Goal: Task Accomplishment & Management: Manage account settings

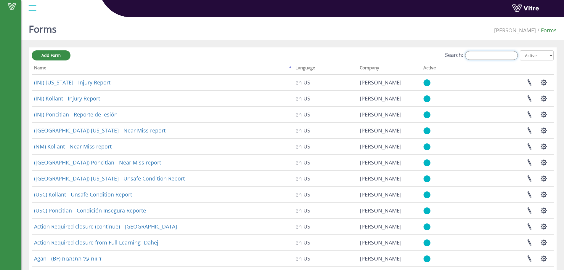
click at [478, 59] on input "Search:" at bounding box center [491, 55] width 53 height 9
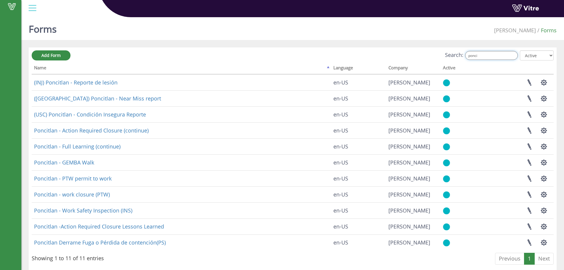
click at [496, 58] on input "ponci" at bounding box center [491, 55] width 53 height 9
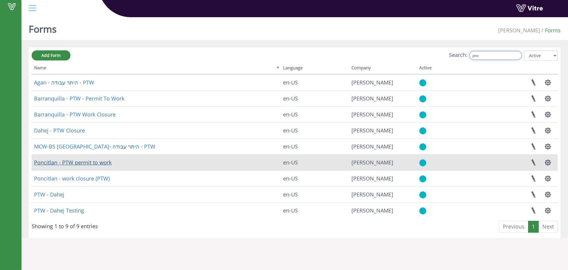
type input "ptw"
click at [72, 164] on link "Poncitlan - PTW permit to work" at bounding box center [73, 162] width 78 height 7
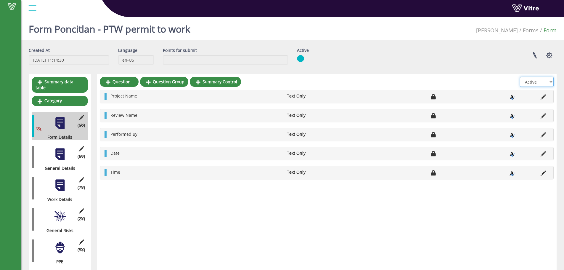
click at [543, 81] on select "All Active Not Active" at bounding box center [537, 82] width 34 height 10
click at [524, 77] on select "All Active Not Active" at bounding box center [537, 82] width 34 height 10
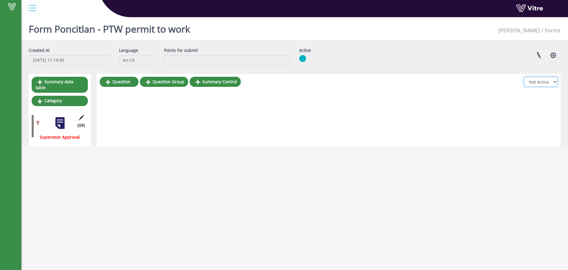
click at [547, 85] on select "All Active Not Active" at bounding box center [541, 82] width 34 height 10
select select "1"
click at [524, 77] on select "All Active Not Active" at bounding box center [541, 82] width 34 height 10
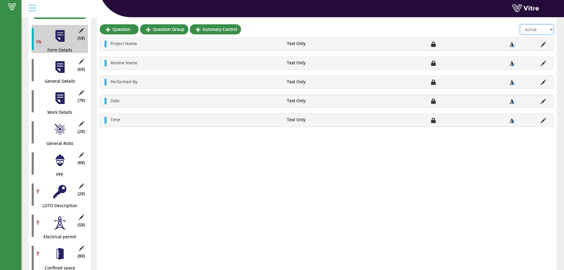
scroll to position [79, 0]
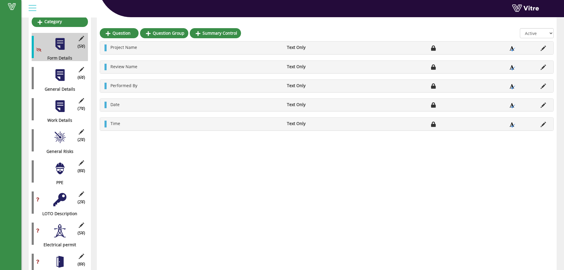
click at [61, 101] on div at bounding box center [59, 105] width 13 height 13
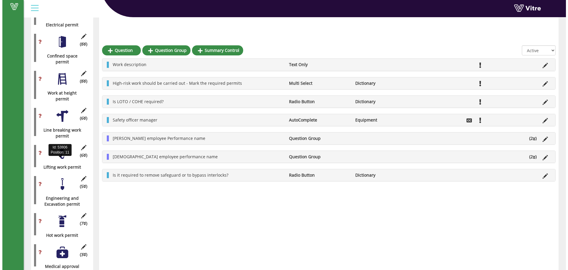
scroll to position [316, 0]
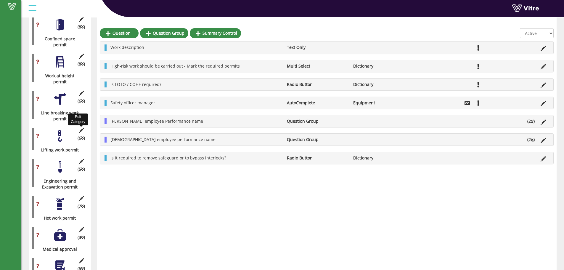
click at [80, 128] on icon at bounding box center [81, 130] width 7 height 5
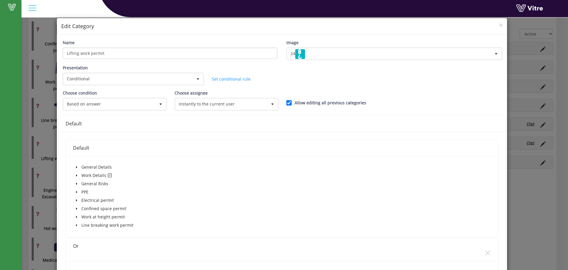
click at [75, 174] on icon "caret-down" at bounding box center [76, 175] width 3 height 3
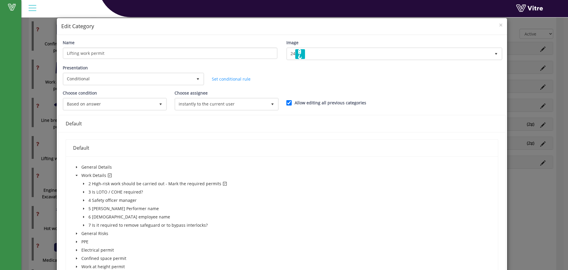
click at [84, 181] on span at bounding box center [83, 183] width 7 height 7
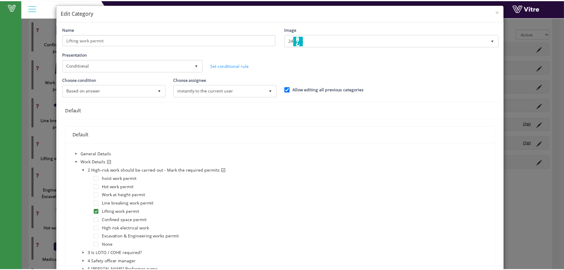
scroll to position [0, 0]
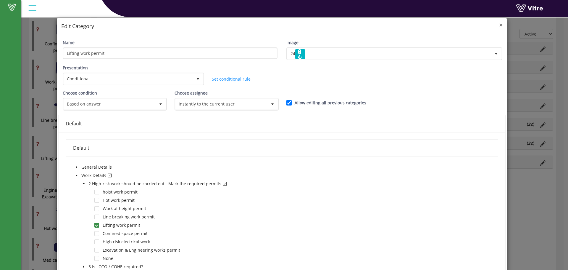
click at [498, 26] on div "× Edit Category" at bounding box center [282, 26] width 450 height 17
click at [499, 25] on span "×" at bounding box center [501, 25] width 4 height 8
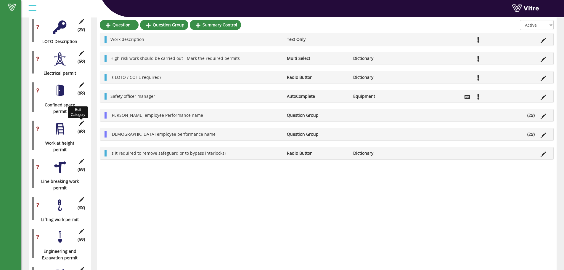
scroll to position [246, 0]
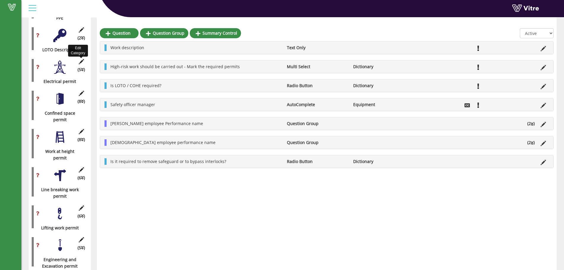
click at [83, 59] on icon at bounding box center [81, 61] width 7 height 5
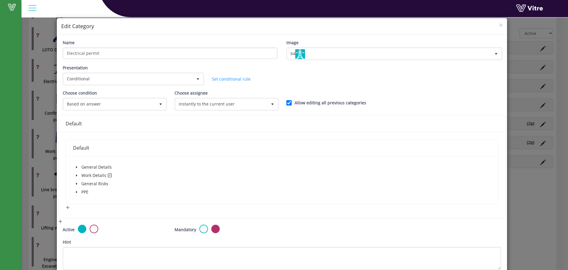
click at [75, 173] on span at bounding box center [76, 175] width 7 height 7
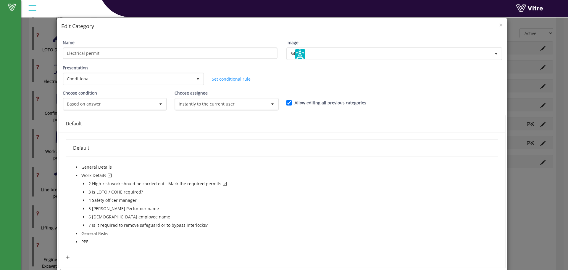
click at [81, 180] on span at bounding box center [83, 183] width 7 height 7
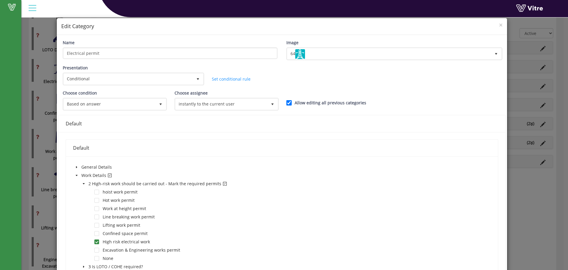
click at [499, 25] on div "× Edit Category" at bounding box center [282, 26] width 450 height 17
click at [499, 26] on span "×" at bounding box center [501, 25] width 4 height 8
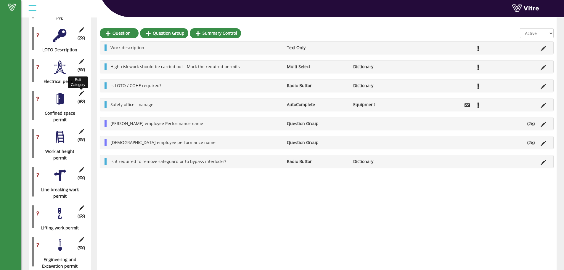
click at [83, 91] on icon at bounding box center [81, 93] width 7 height 5
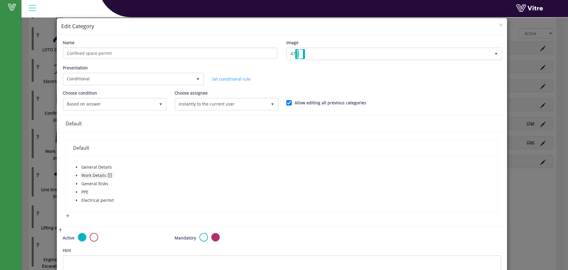
click at [80, 173] on span "Work Details" at bounding box center [97, 175] width 34 height 7
click at [77, 175] on icon "caret-down" at bounding box center [76, 175] width 3 height 3
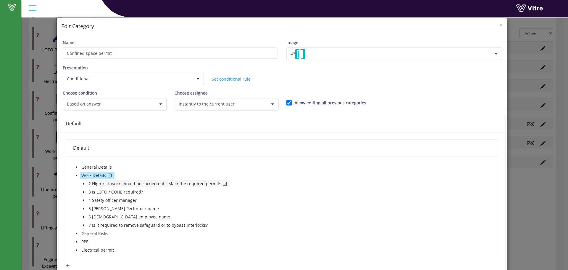
drag, startPoint x: 81, startPoint y: 183, endPoint x: 94, endPoint y: 183, distance: 13.0
click at [82, 183] on span at bounding box center [83, 183] width 7 height 7
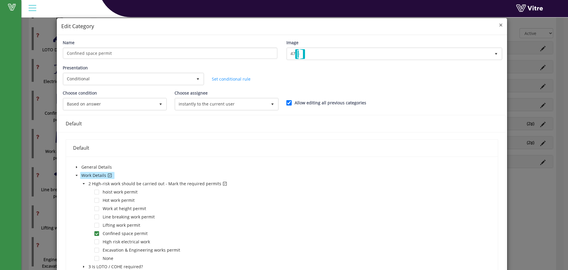
click at [499, 26] on span "×" at bounding box center [501, 25] width 4 height 8
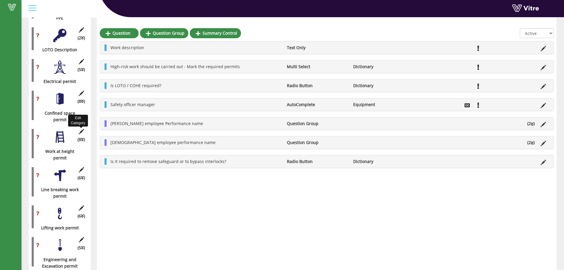
click at [79, 129] on icon at bounding box center [81, 131] width 7 height 5
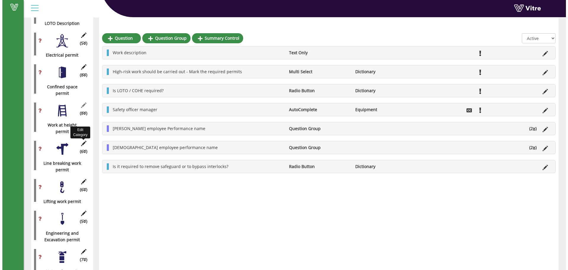
scroll to position [286, 0]
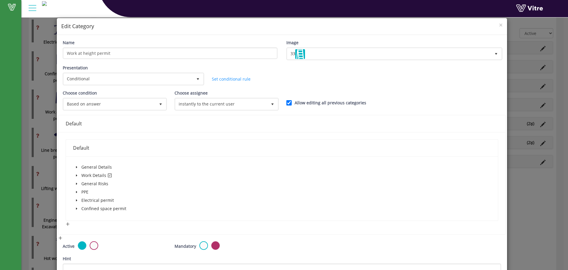
click at [75, 174] on span at bounding box center [76, 175] width 7 height 7
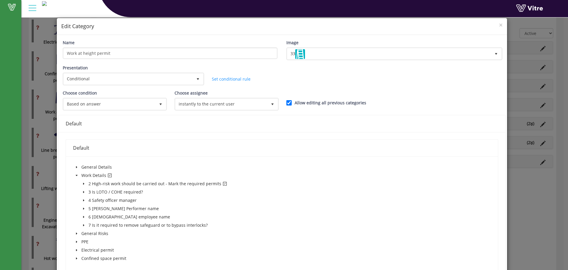
click at [80, 183] on span at bounding box center [83, 183] width 7 height 7
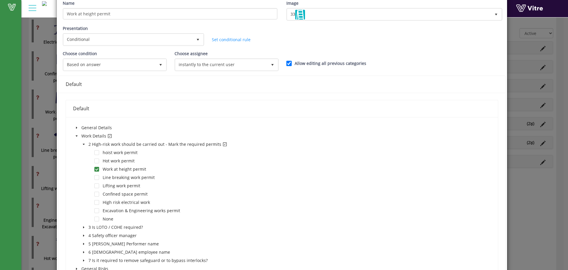
scroll to position [0, 0]
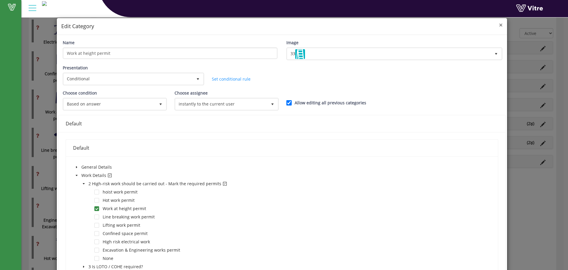
click at [499, 23] on span "×" at bounding box center [501, 25] width 4 height 8
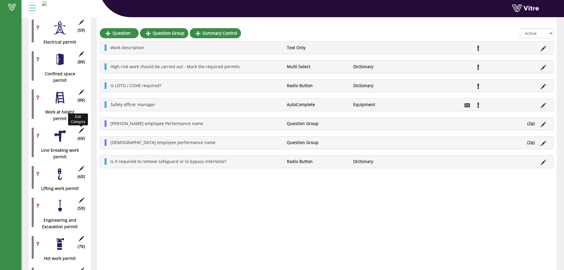
drag, startPoint x: 84, startPoint y: 126, endPoint x: 87, endPoint y: 125, distance: 3.7
click at [84, 128] on icon at bounding box center [81, 130] width 7 height 5
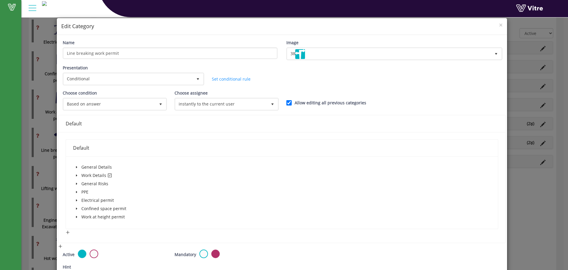
click at [76, 173] on span at bounding box center [76, 175] width 7 height 7
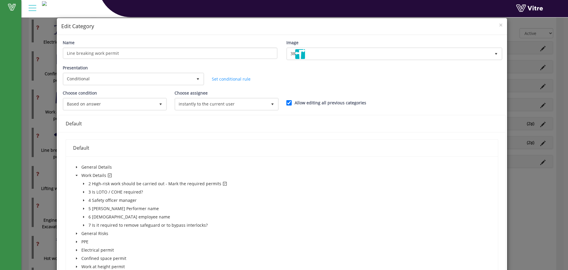
click at [80, 183] on span at bounding box center [83, 183] width 7 height 7
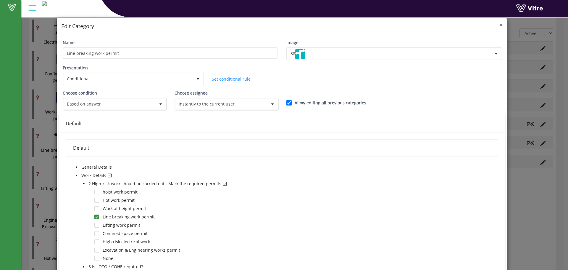
click at [499, 25] on span "×" at bounding box center [501, 25] width 4 height 8
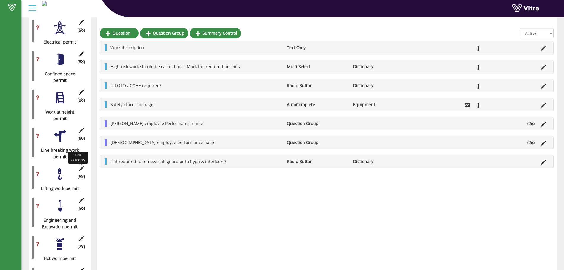
click at [80, 166] on icon at bounding box center [81, 168] width 7 height 5
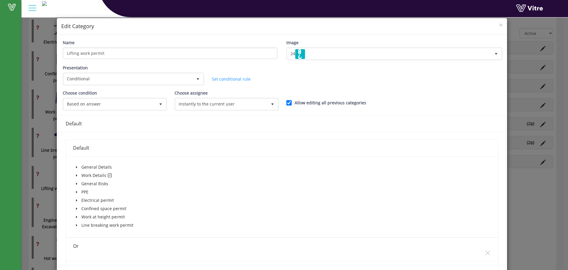
scroll to position [39, 0]
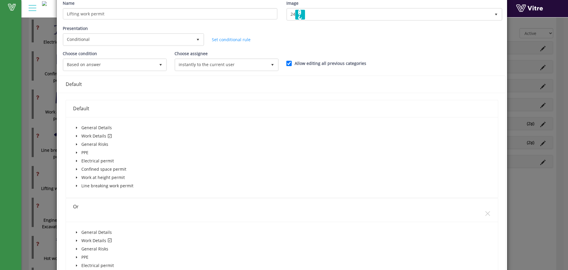
click at [75, 135] on icon "caret-down" at bounding box center [76, 135] width 3 height 3
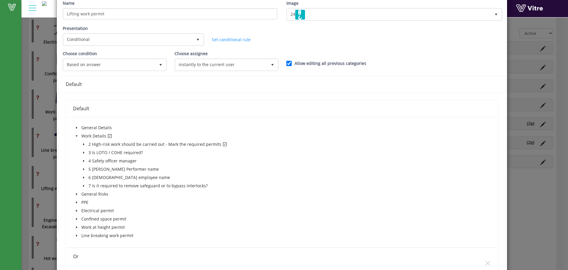
click at [84, 145] on icon "caret-down" at bounding box center [83, 144] width 3 height 3
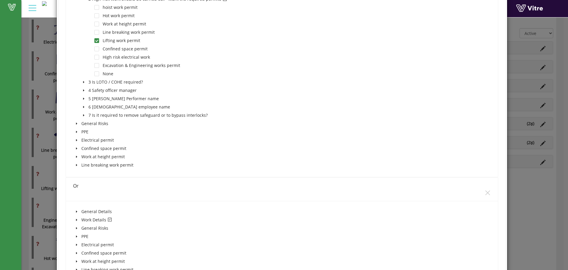
scroll to position [197, 0]
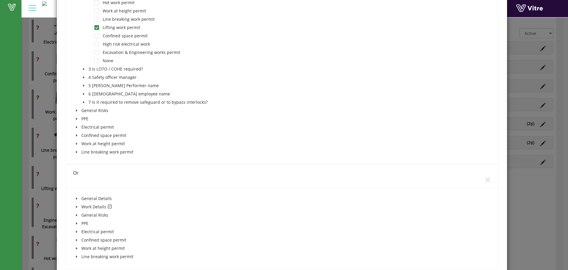
click at [77, 208] on span at bounding box center [76, 206] width 7 height 7
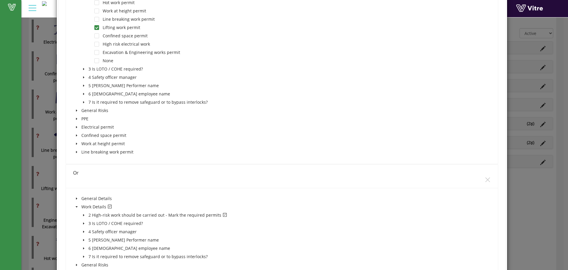
drag, startPoint x: 81, startPoint y: 213, endPoint x: 84, endPoint y: 214, distance: 3.6
click at [81, 214] on span at bounding box center [83, 214] width 7 height 7
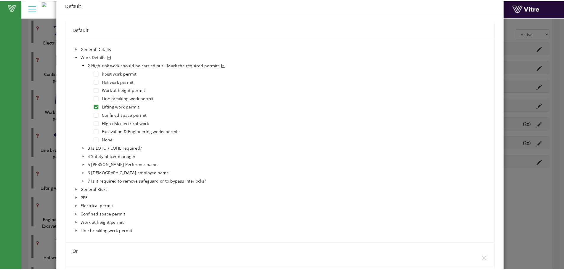
scroll to position [0, 0]
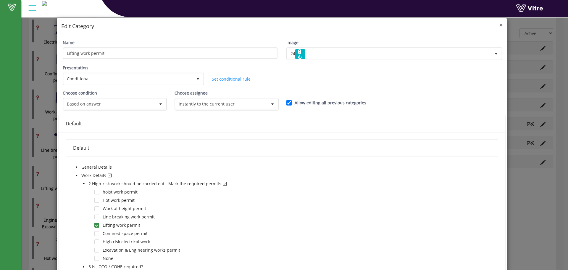
click at [499, 28] on span "×" at bounding box center [501, 25] width 4 height 8
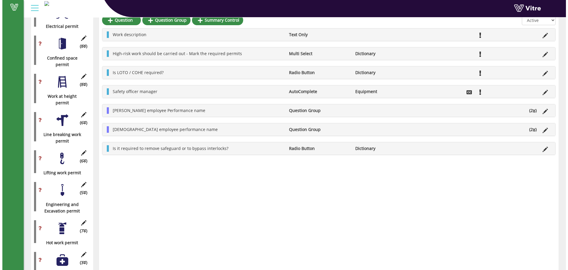
scroll to position [325, 0]
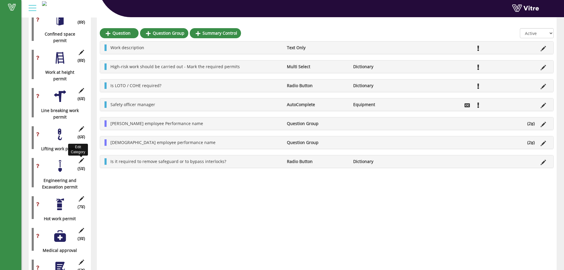
click at [84, 158] on icon at bounding box center [81, 160] width 7 height 5
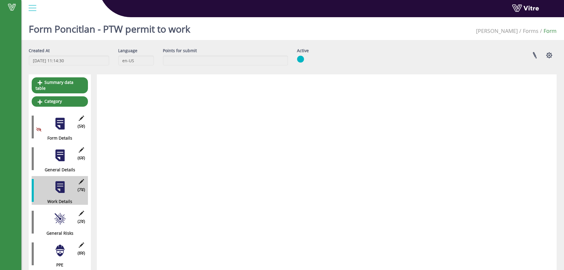
scroll to position [365, 0]
